Goal: Task Accomplishment & Management: Manage account settings

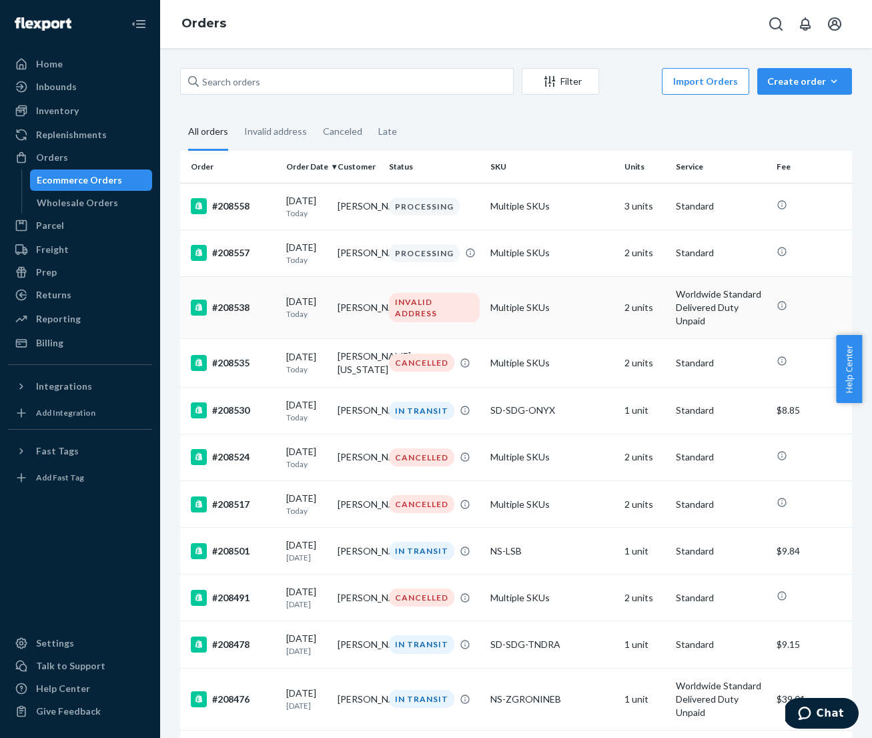
click at [325, 315] on p "Today" at bounding box center [306, 313] width 41 height 11
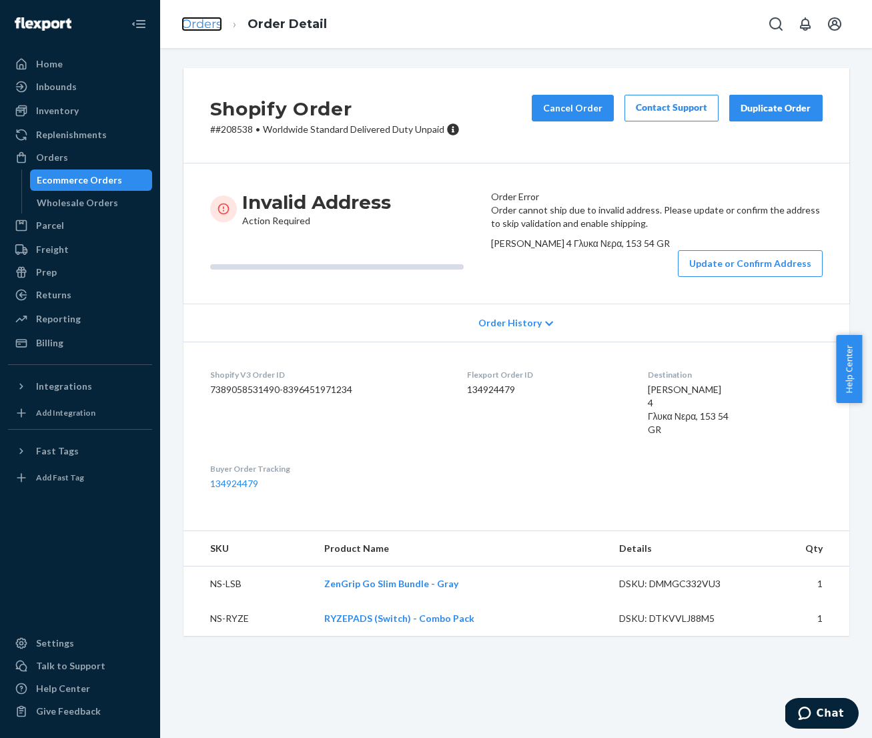
click at [201, 25] on link "Orders" at bounding box center [201, 24] width 41 height 15
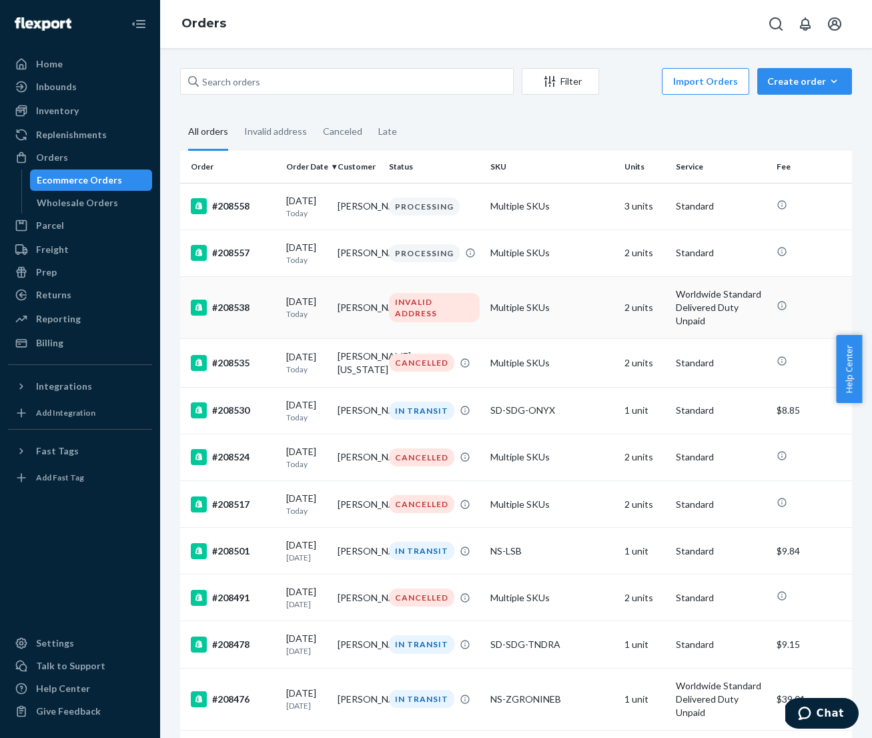
click at [327, 307] on div "[DATE] [DATE]" at bounding box center [306, 307] width 41 height 25
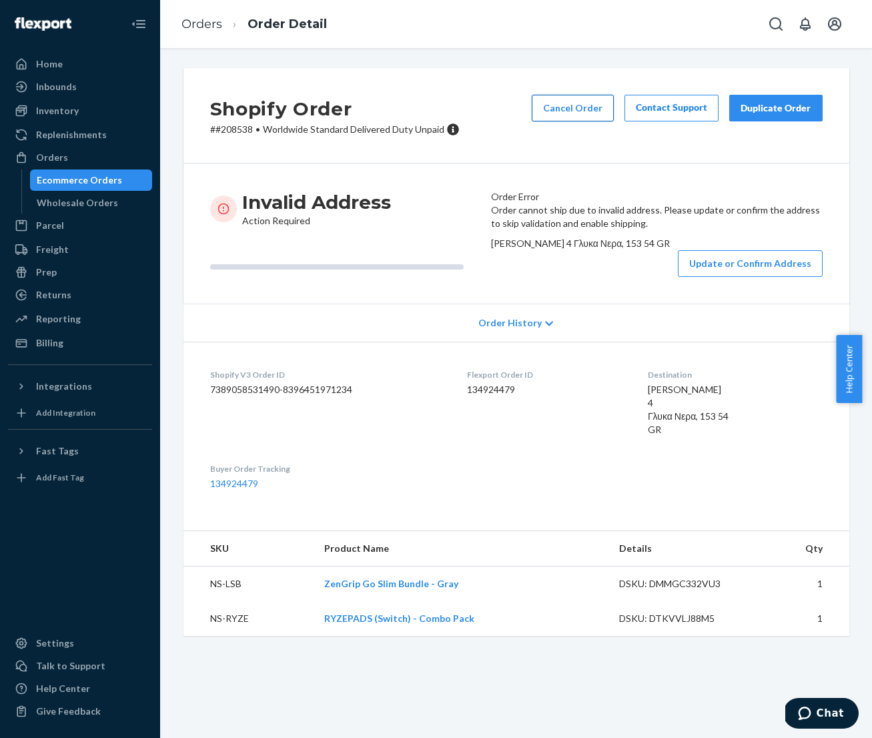
click at [562, 109] on button "Cancel Order" at bounding box center [572, 108] width 82 height 27
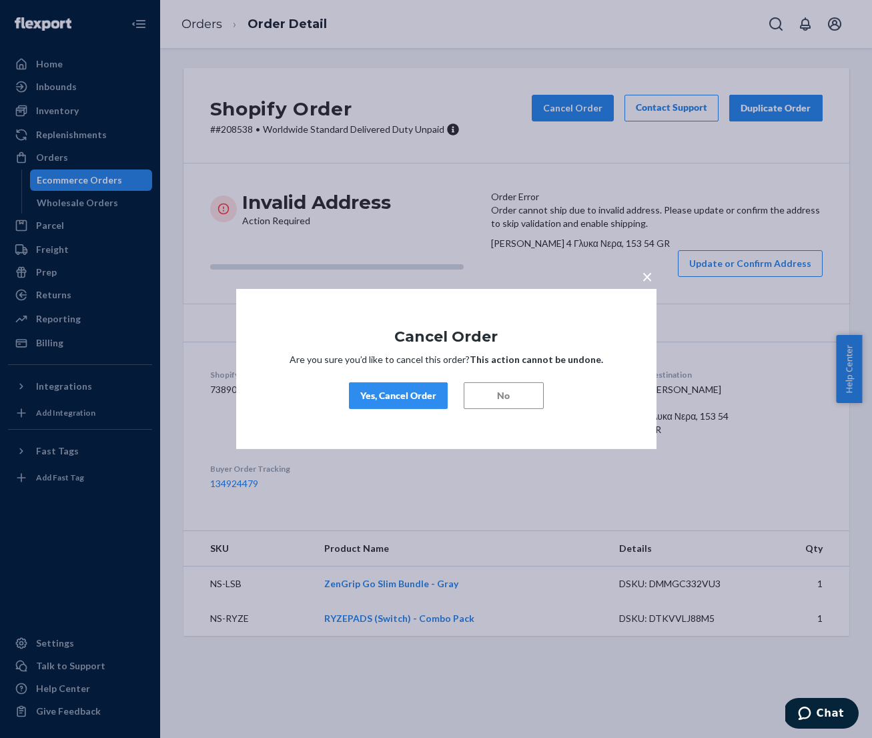
click at [382, 391] on div "Yes, Cancel Order" at bounding box center [398, 395] width 76 height 13
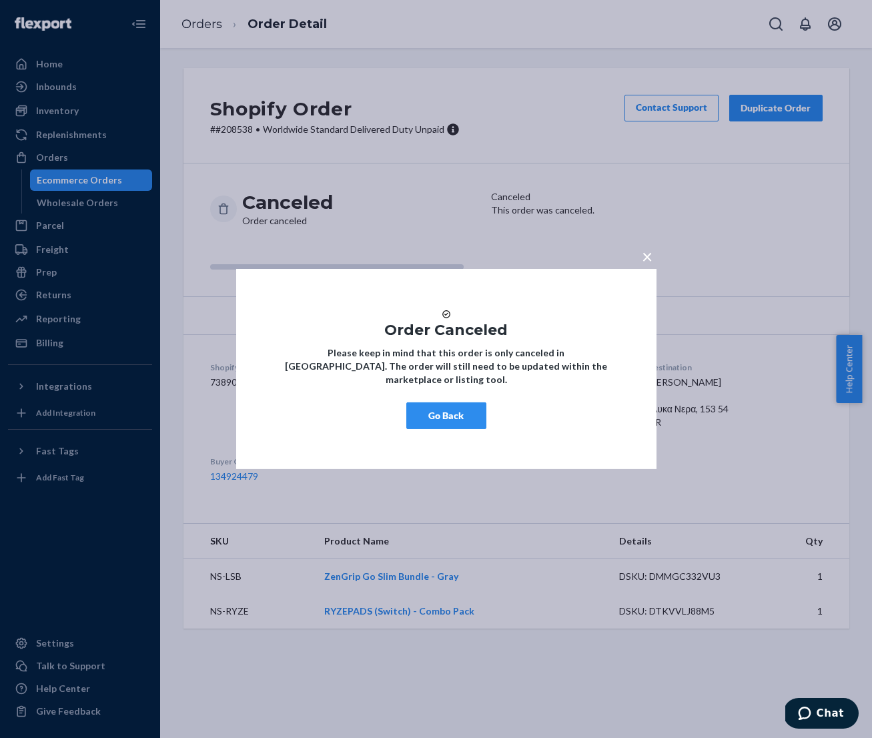
click at [443, 419] on button "Go Back" at bounding box center [446, 415] width 80 height 27
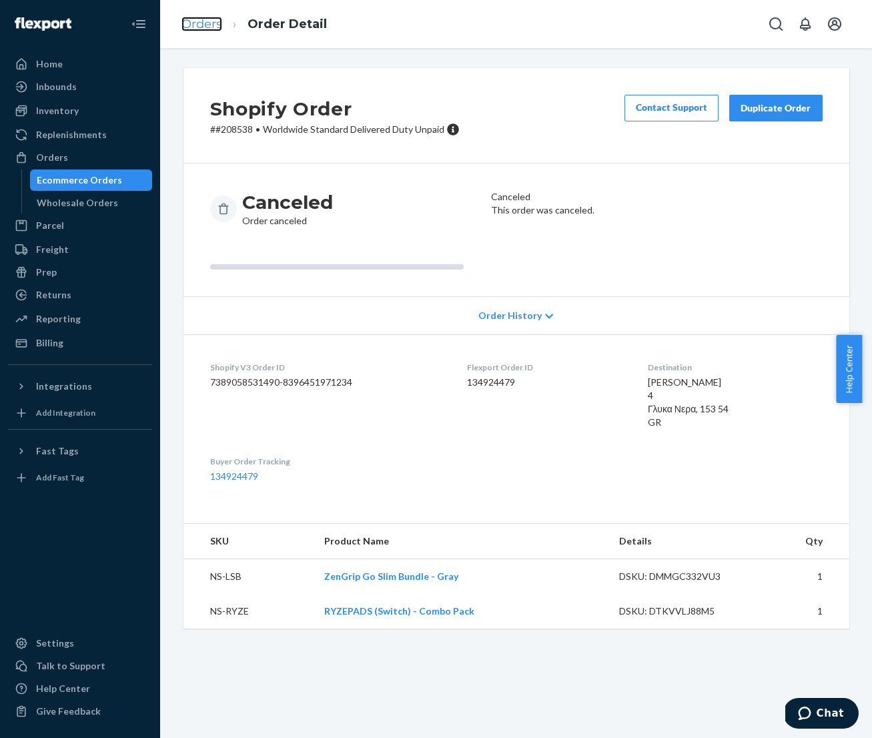
click at [204, 27] on link "Orders" at bounding box center [201, 24] width 41 height 15
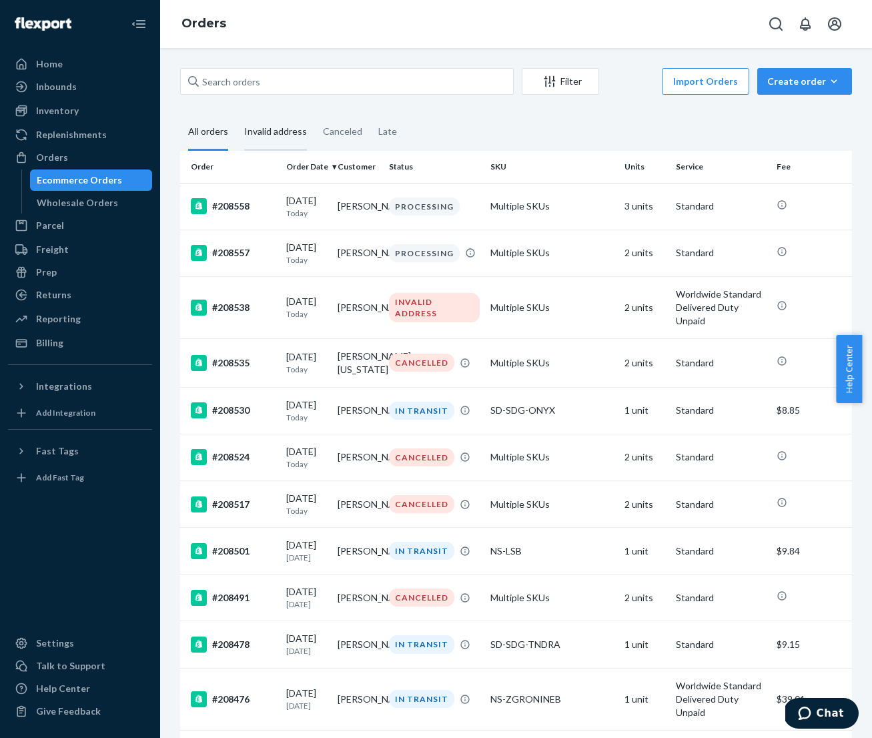
click at [271, 130] on div "Invalid address" at bounding box center [275, 132] width 63 height 37
click at [236, 114] on input "Invalid address" at bounding box center [236, 114] width 0 height 0
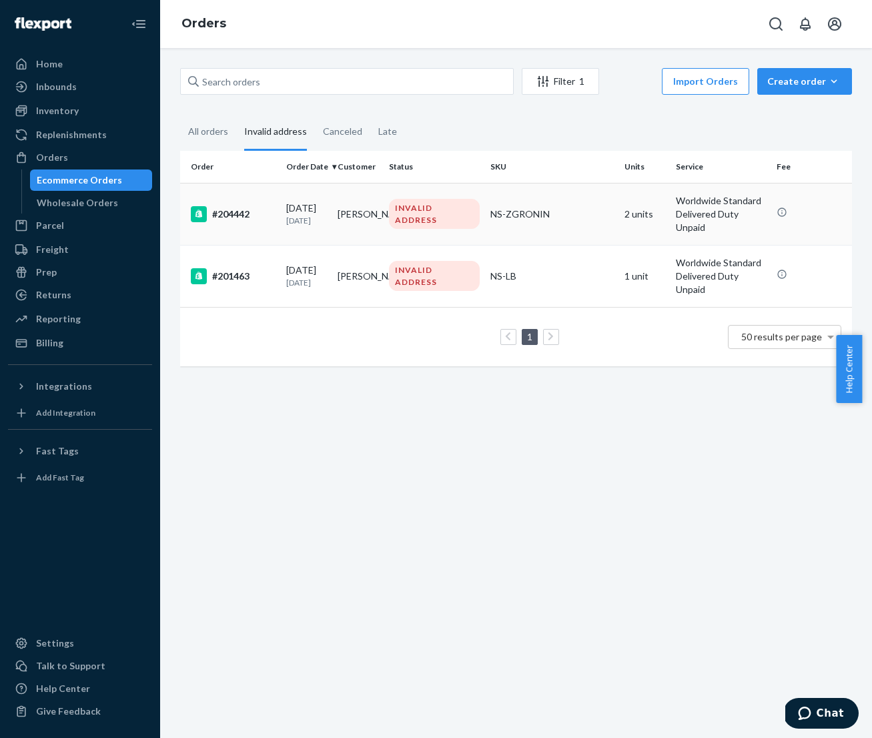
click at [350, 214] on td "[PERSON_NAME]" at bounding box center [357, 214] width 51 height 62
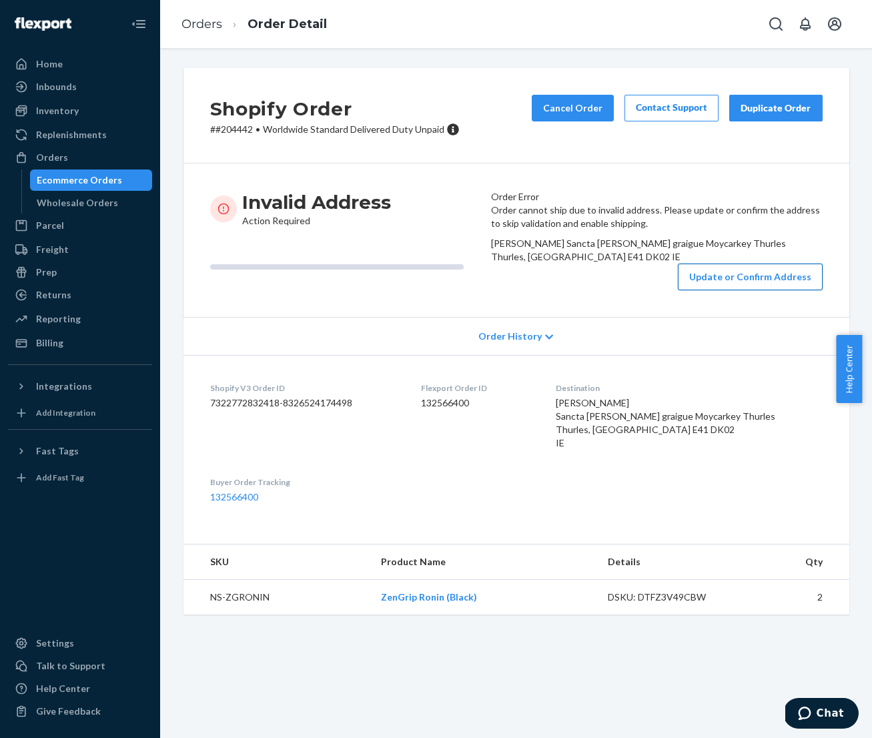
click at [715, 290] on button "Update or Confirm Address" at bounding box center [750, 276] width 145 height 27
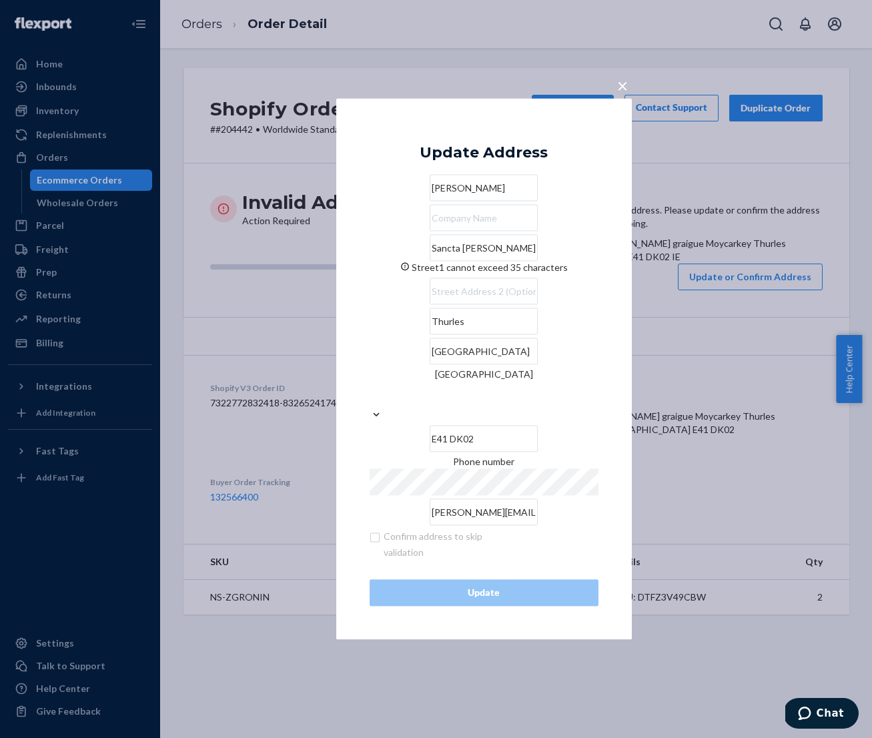
drag, startPoint x: 562, startPoint y: 271, endPoint x: 468, endPoint y: 271, distance: 94.0
click at [468, 261] on input "Sancta [PERSON_NAME] graigue Moycarkey Thurles" at bounding box center [483, 248] width 108 height 27
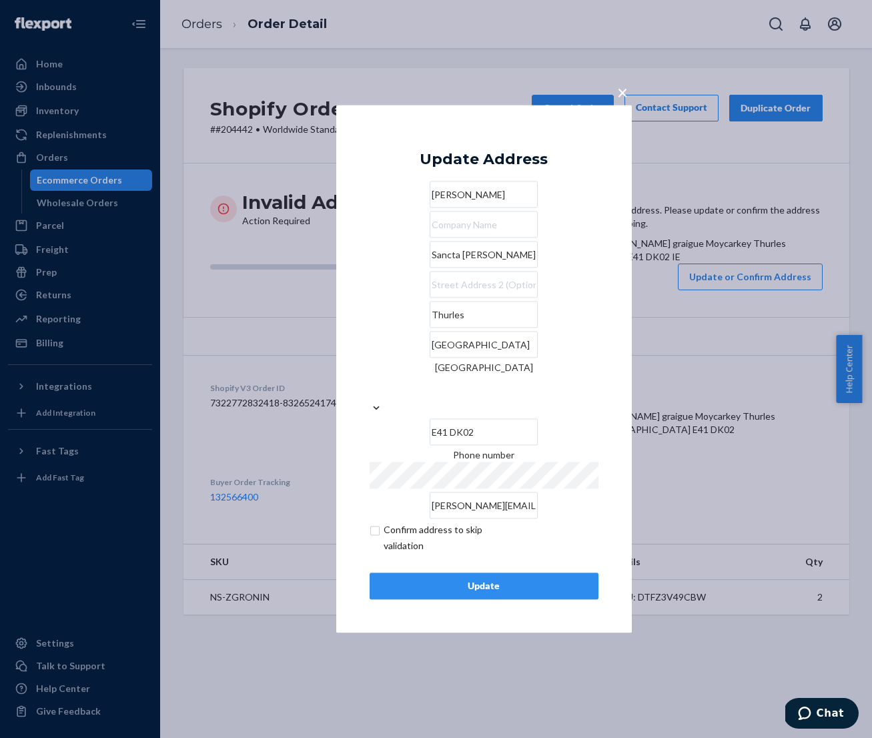
type input "Sancta [PERSON_NAME] graigue"
paste input "Moycarkey Thurles"
type input "Moycarkey Thurles"
click at [439, 580] on div "Update" at bounding box center [484, 586] width 206 height 13
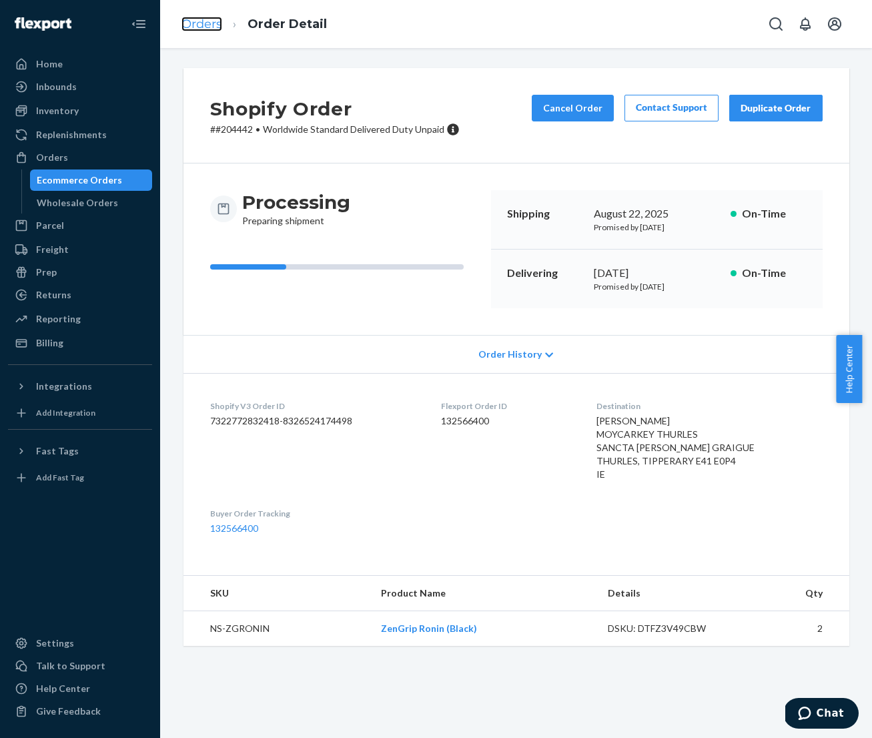
click at [205, 28] on link "Orders" at bounding box center [201, 24] width 41 height 15
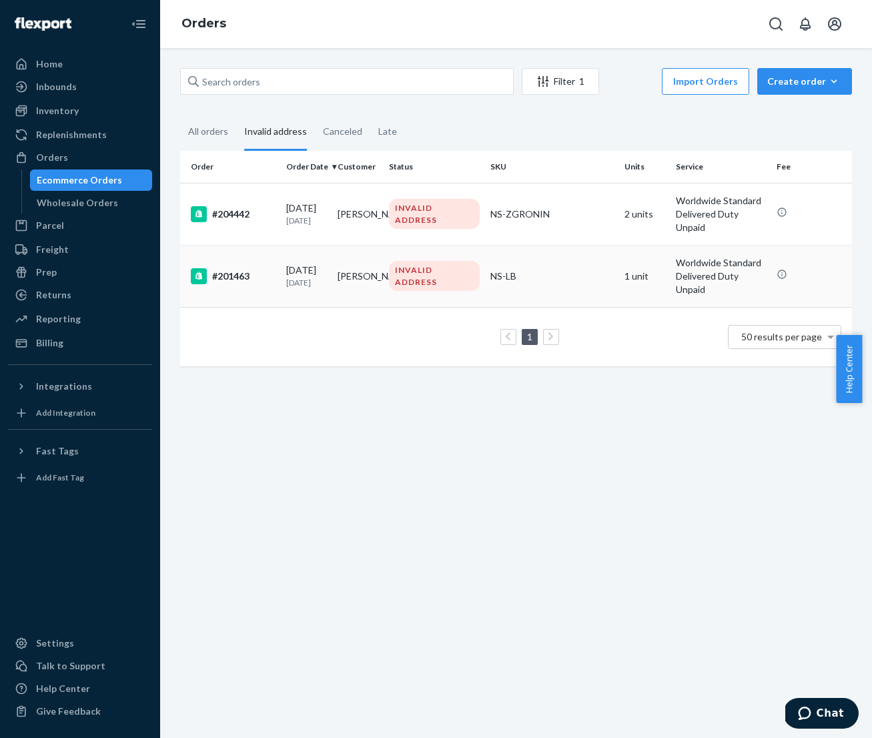
click at [305, 277] on p "[DATE]" at bounding box center [306, 282] width 41 height 11
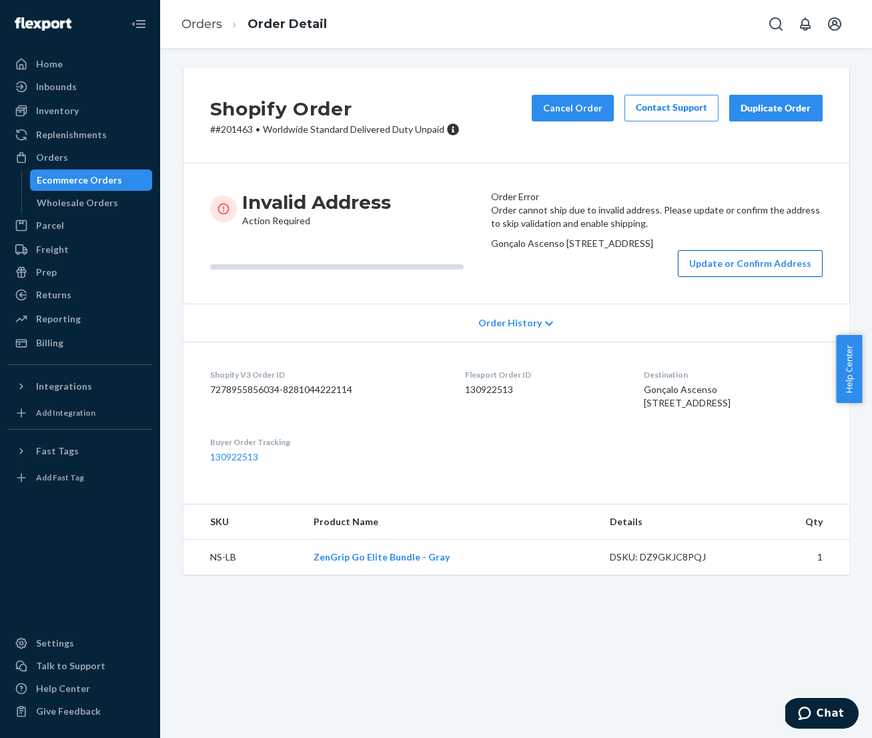
click at [716, 277] on button "Update or Confirm Address" at bounding box center [750, 263] width 145 height 27
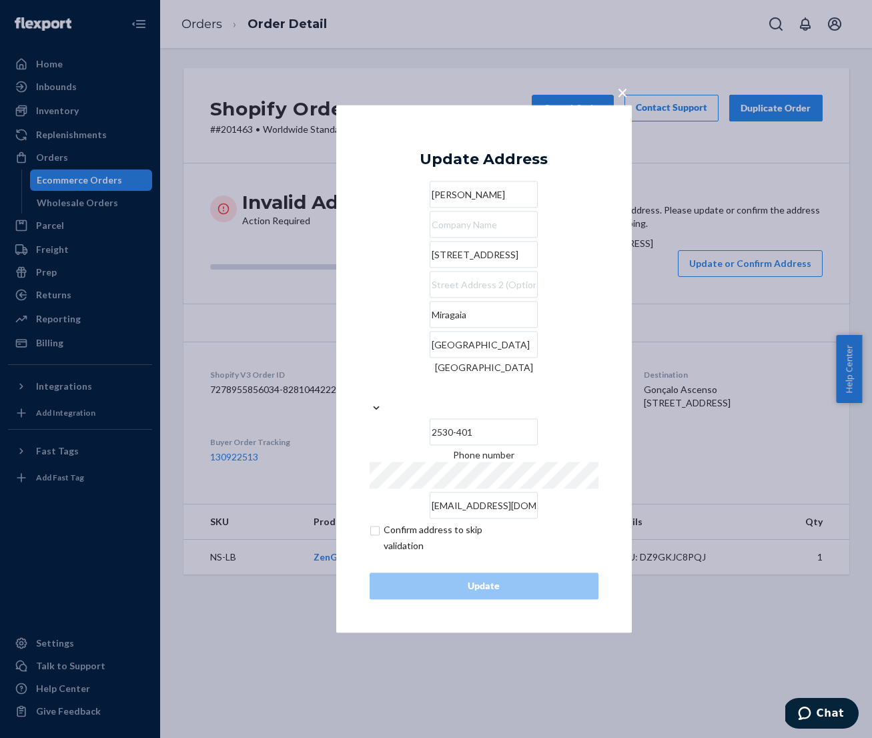
click at [369, 522] on input "checkbox" at bounding box center [446, 538] width 155 height 32
checkbox input "true"
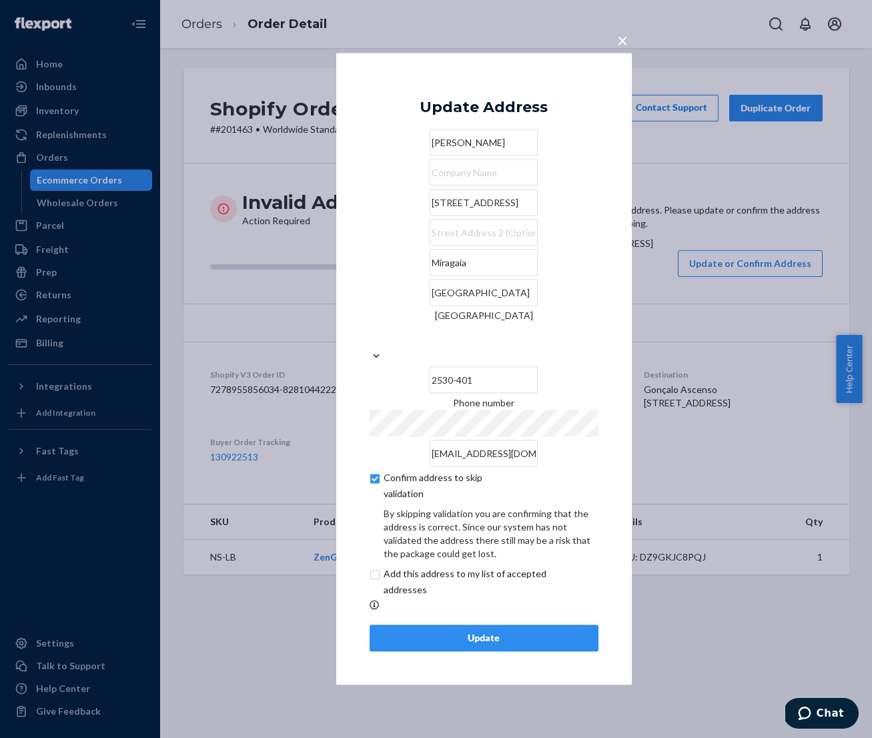
click at [450, 632] on div "Update" at bounding box center [484, 638] width 206 height 13
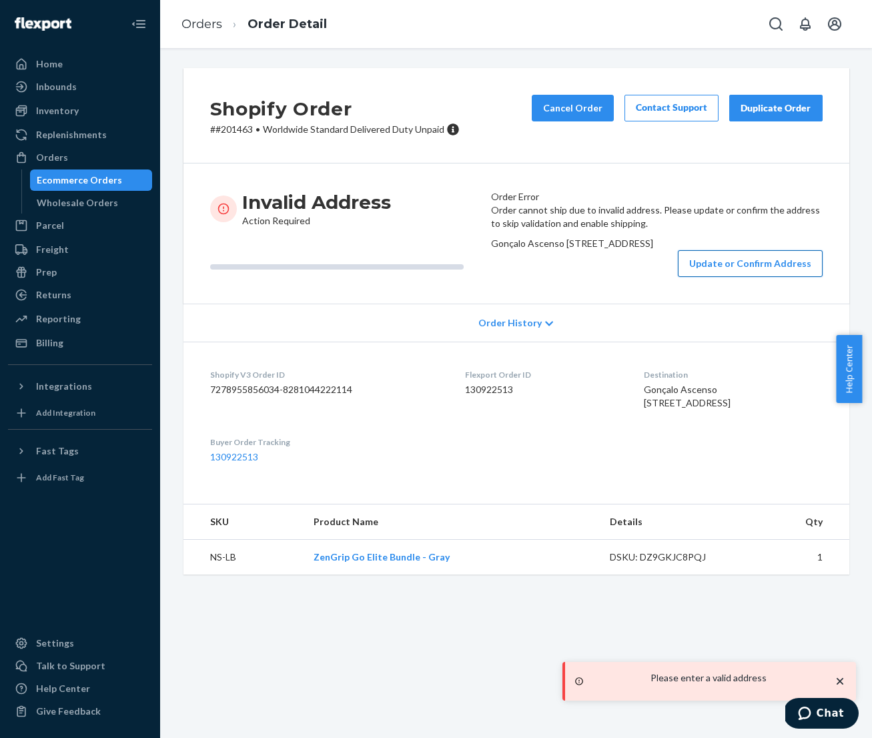
click at [691, 277] on button "Update or Confirm Address" at bounding box center [750, 263] width 145 height 27
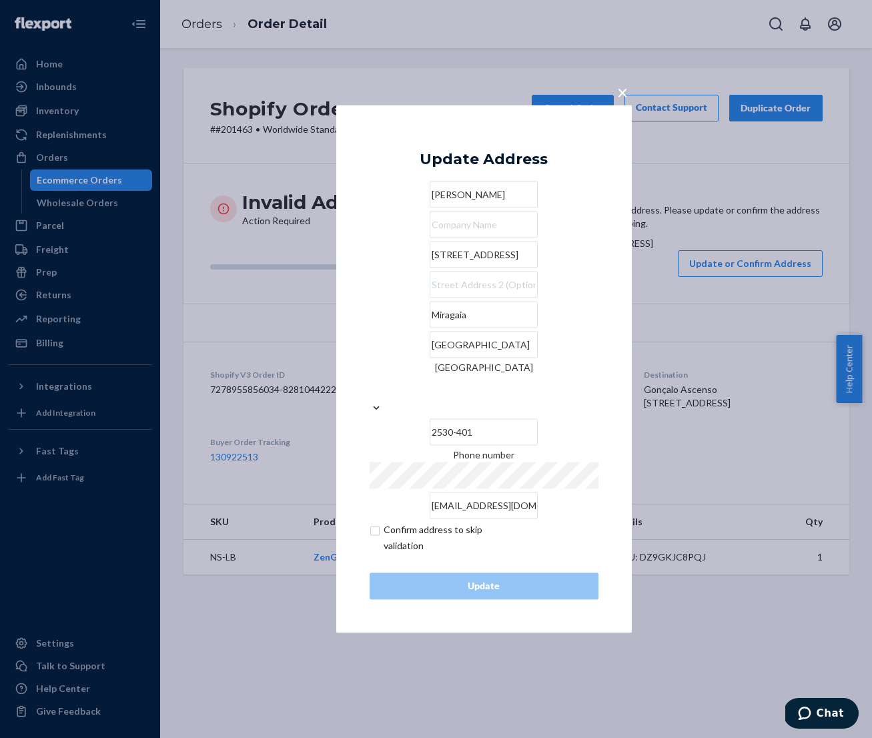
drag, startPoint x: 451, startPoint y: 281, endPoint x: 459, endPoint y: 287, distance: 10.5
click at [451, 268] on input "[STREET_ADDRESS]" at bounding box center [483, 254] width 108 height 27
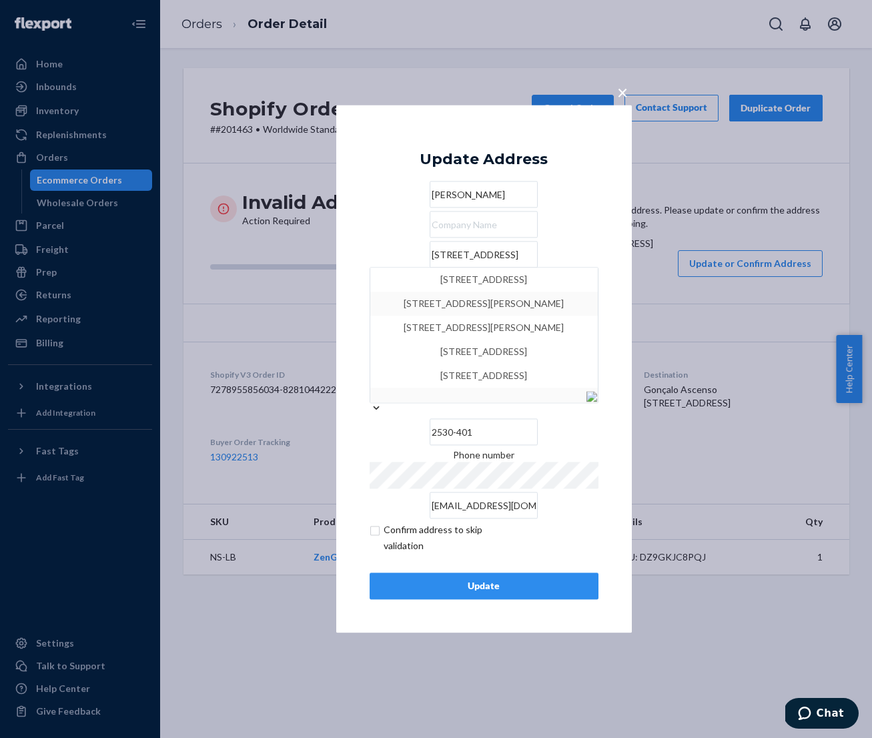
type input "[STREET_ADDRESS]"
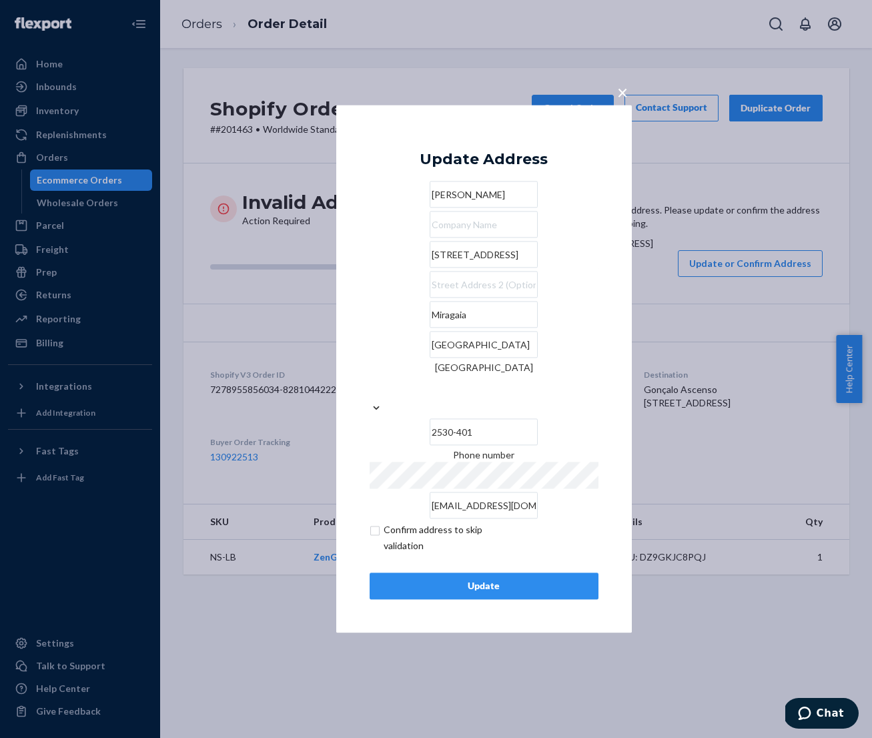
click at [352, 331] on div "× Update Address [GEOGRAPHIC_DATA][STREET_ADDRESS][PHONE_NUMBER] Phone number […" at bounding box center [483, 368] width 295 height 527
click at [493, 580] on div "Update" at bounding box center [484, 586] width 206 height 13
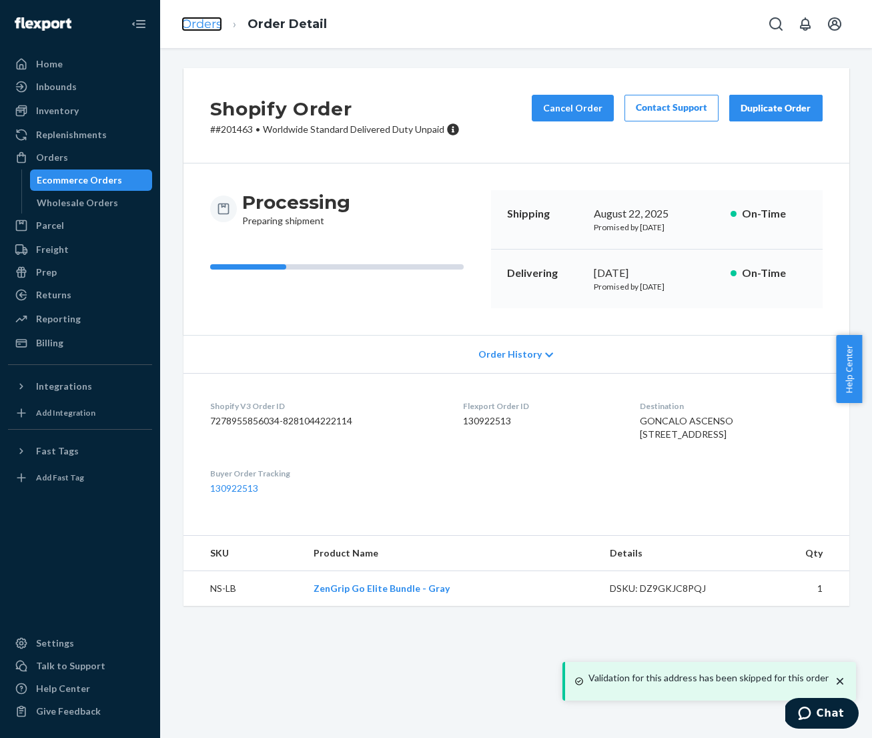
click at [190, 21] on link "Orders" at bounding box center [201, 24] width 41 height 15
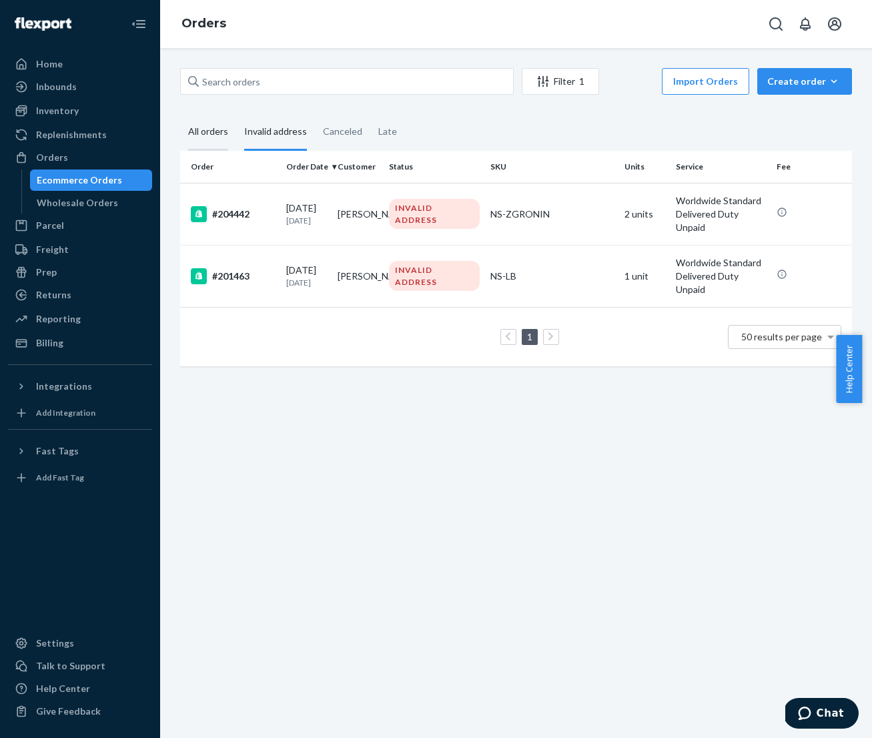
click at [211, 133] on div "All orders" at bounding box center [208, 132] width 40 height 37
click at [180, 114] on input "All orders" at bounding box center [180, 114] width 0 height 0
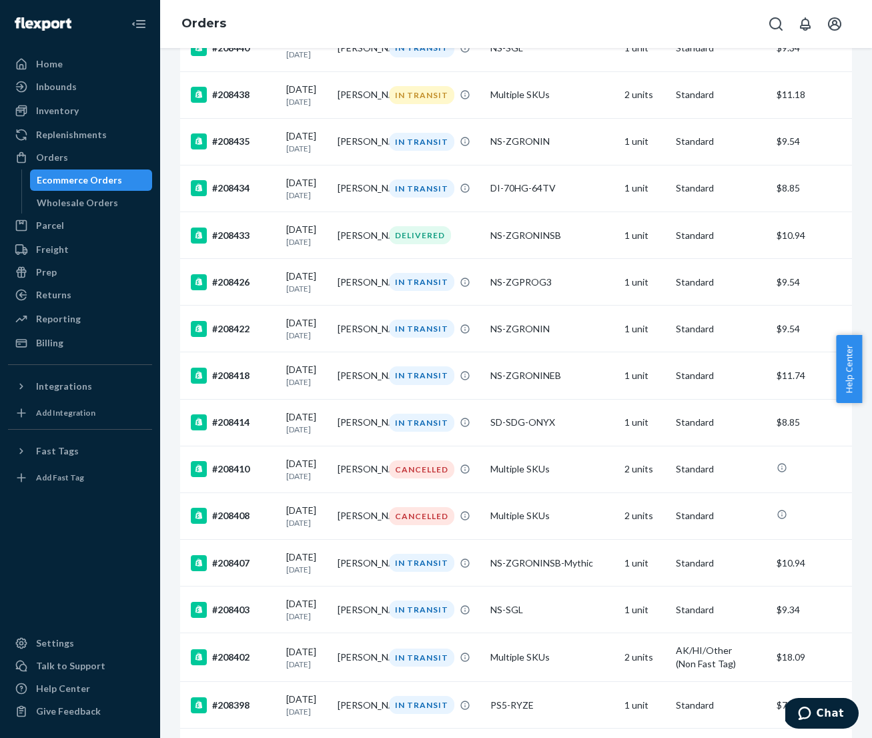
scroll to position [1043, 0]
